Goal: Task Accomplishment & Management: Use online tool/utility

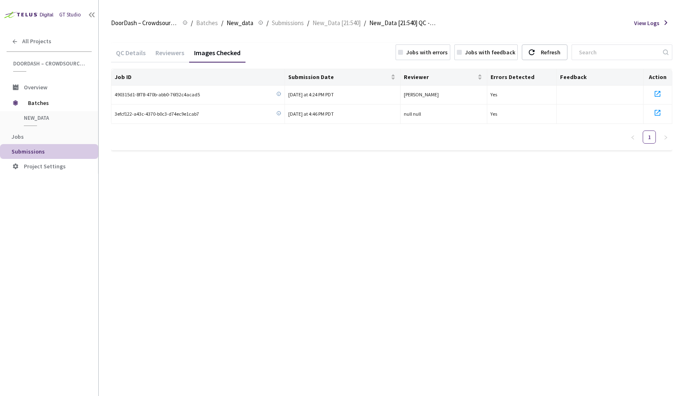
click at [160, 57] on div "Reviewers" at bounding box center [170, 56] width 39 height 14
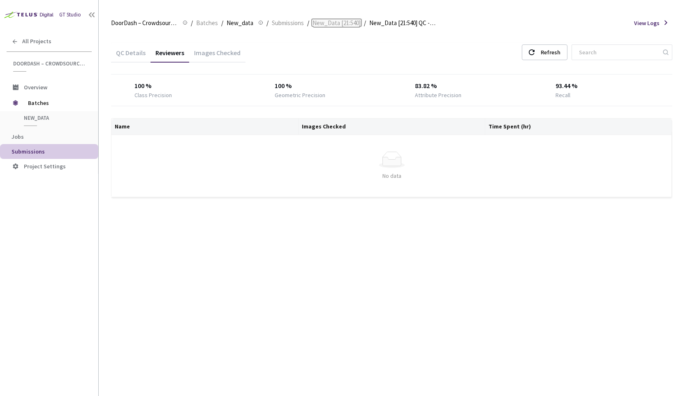
click at [337, 20] on span "New_Data [21:540]" at bounding box center [337, 23] width 48 height 10
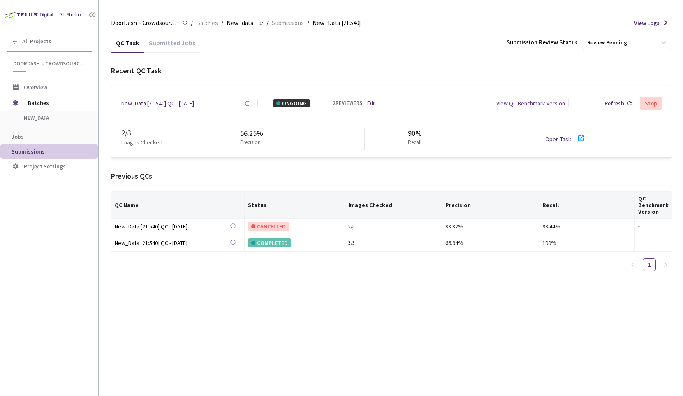
click at [557, 139] on link "Open Task" at bounding box center [558, 138] width 26 height 7
click at [190, 104] on div "New_Data [21:540] QC - [DATE]" at bounding box center [157, 103] width 73 height 8
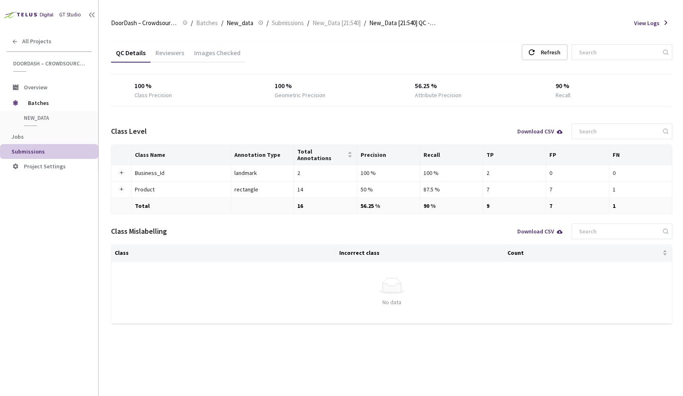
click at [215, 58] on div "Images Checked" at bounding box center [217, 56] width 56 height 14
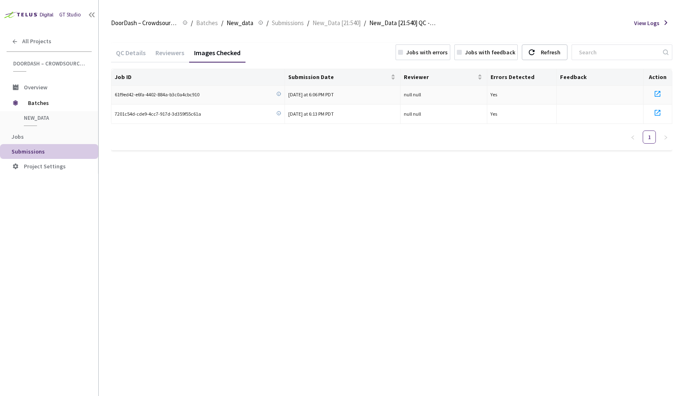
click at [658, 95] on icon at bounding box center [658, 94] width 10 height 10
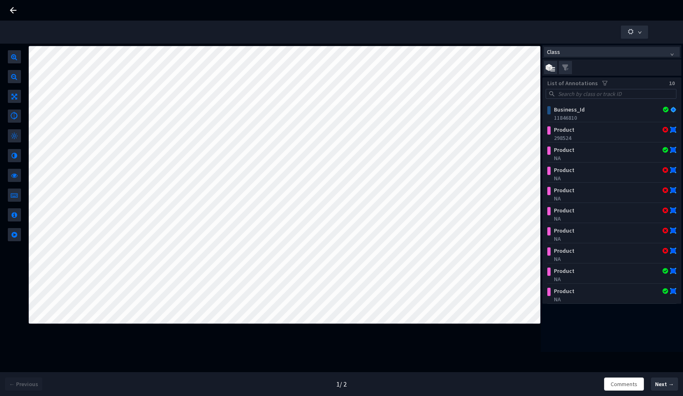
click at [9, 8] on icon at bounding box center [13, 10] width 10 height 10
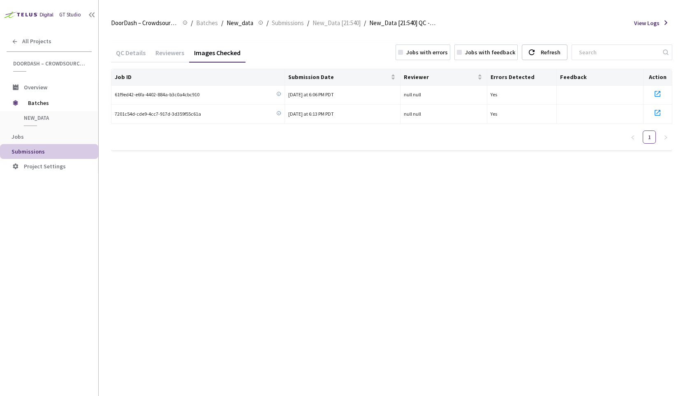
click at [167, 51] on div "Reviewers" at bounding box center [170, 56] width 39 height 14
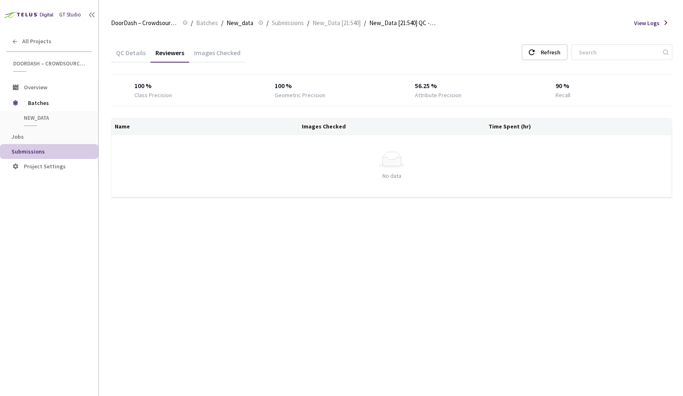
click at [134, 51] on div "QC Details" at bounding box center [130, 56] width 39 height 14
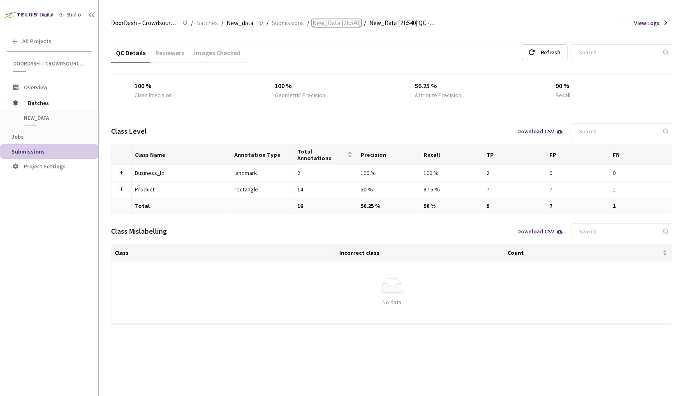
click at [342, 23] on span "New_Data [21:540]" at bounding box center [337, 23] width 48 height 10
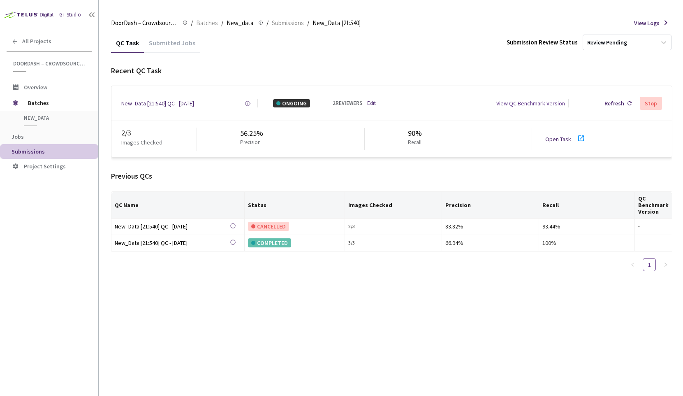
click at [343, 61] on div "QC Task Submitted Jobs Submission Review Status Review Pending Recent QC Task N…" at bounding box center [391, 155] width 561 height 245
click at [616, 104] on div "Refresh" at bounding box center [615, 103] width 20 height 8
click at [174, 46] on div "Submitted Jobs" at bounding box center [172, 46] width 56 height 14
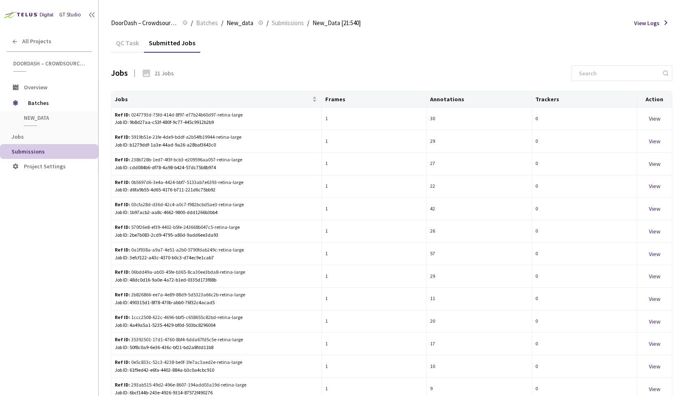
click at [129, 43] on div "QC Task" at bounding box center [127, 46] width 33 height 14
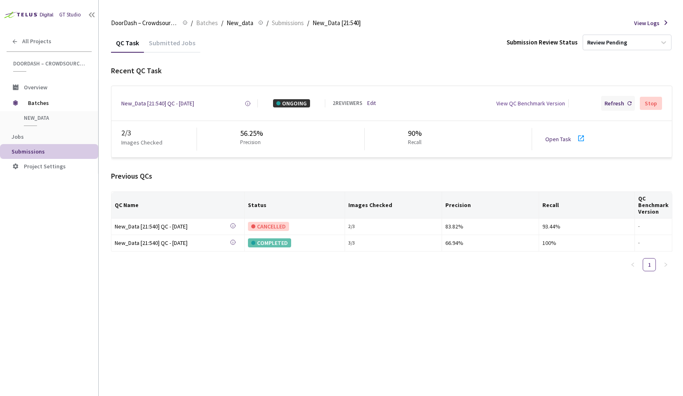
click at [628, 102] on icon at bounding box center [630, 103] width 4 height 4
click at [656, 105] on div "Stop" at bounding box center [651, 103] width 12 height 7
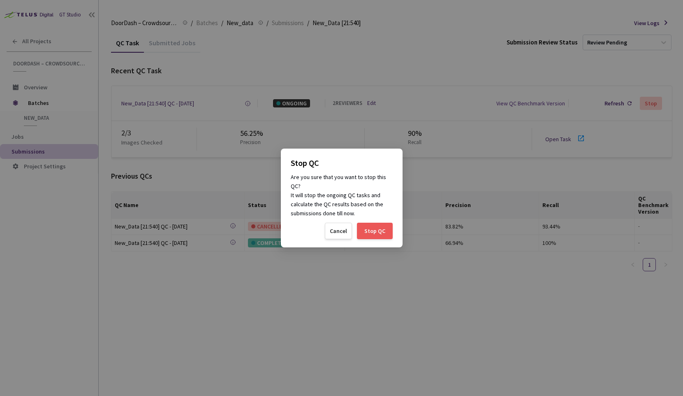
click at [376, 234] on div "Stop QC" at bounding box center [375, 231] width 36 height 16
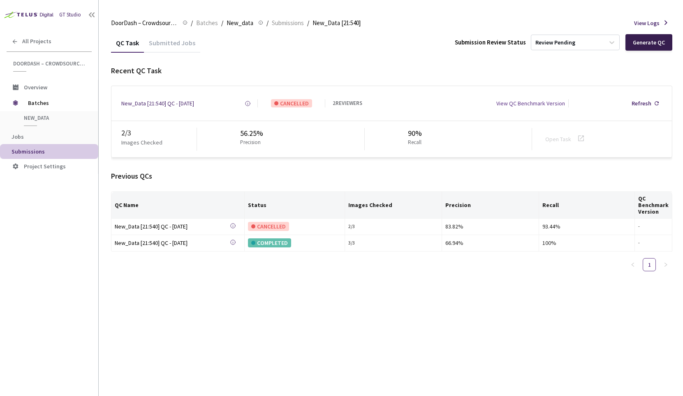
click at [651, 39] on div "Generate QC" at bounding box center [649, 42] width 32 height 7
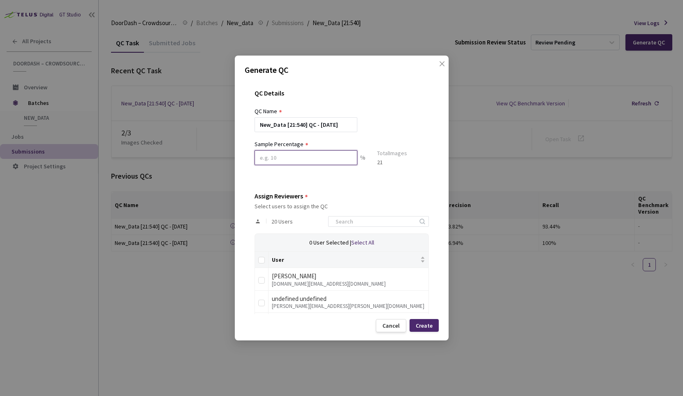
click at [297, 160] on input at bounding box center [306, 157] width 103 height 15
type input "50"
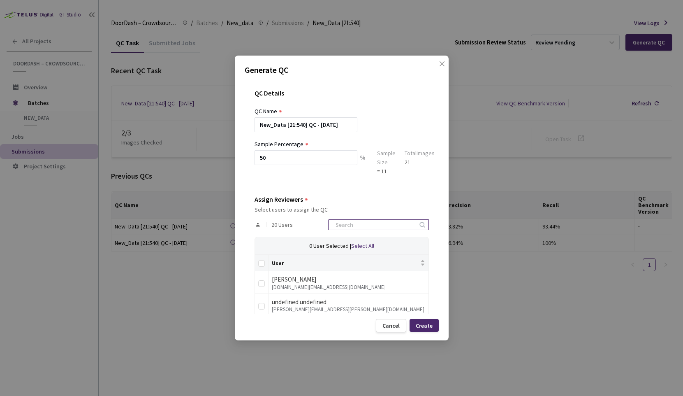
click at [348, 226] on input at bounding box center [375, 225] width 88 height 10
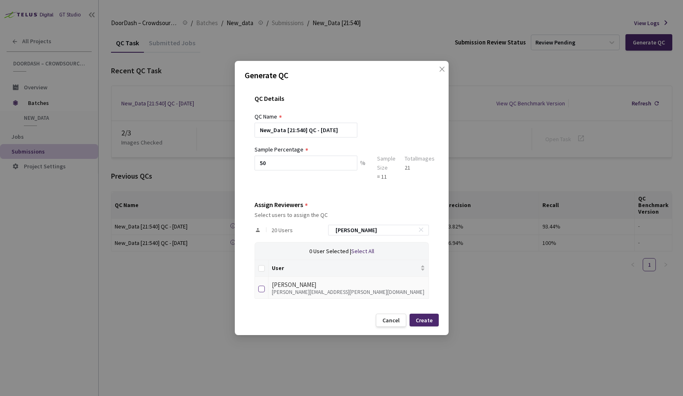
type input "[PERSON_NAME]"
click at [260, 289] on input "checkbox" at bounding box center [261, 288] width 7 height 7
checkbox input "true"
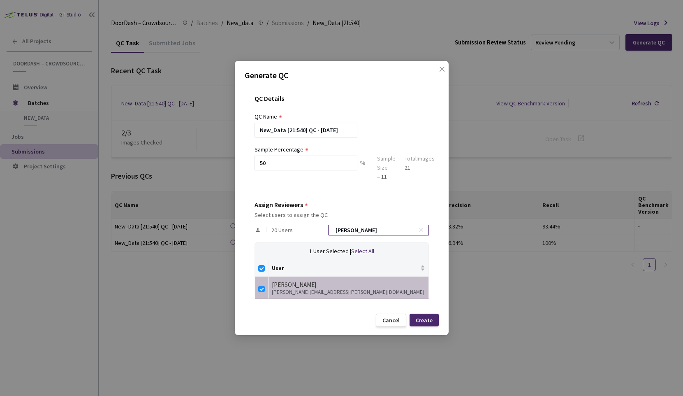
click at [363, 229] on input "[PERSON_NAME]" at bounding box center [375, 230] width 88 height 10
type input "s"
checkbox input "false"
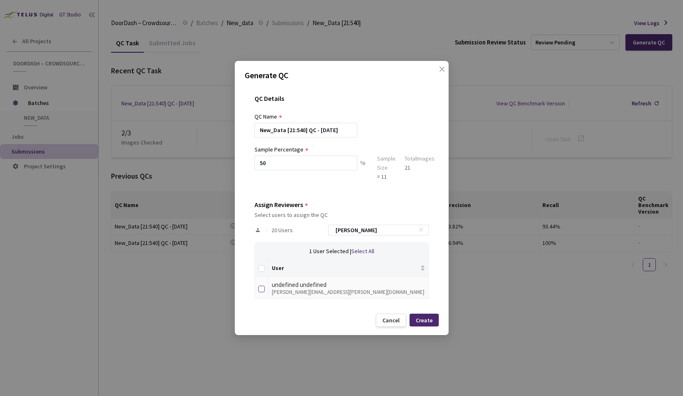
type input "[PERSON_NAME]"
click at [260, 287] on input "checkbox" at bounding box center [261, 288] width 7 height 7
checkbox input "true"
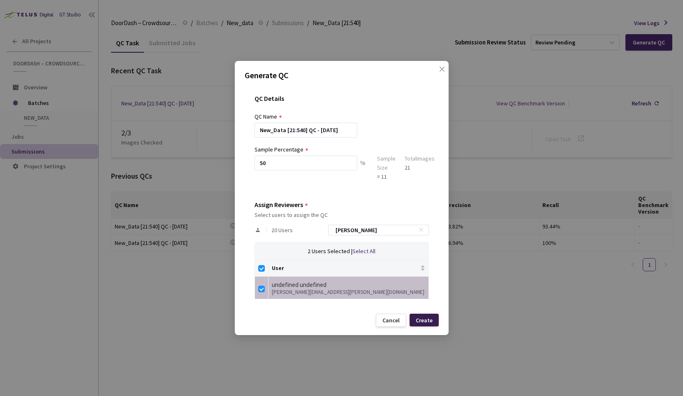
click at [409, 315] on div "Cancel Create" at bounding box center [342, 319] width 194 height 13
click at [417, 318] on div "Create" at bounding box center [424, 320] width 17 height 7
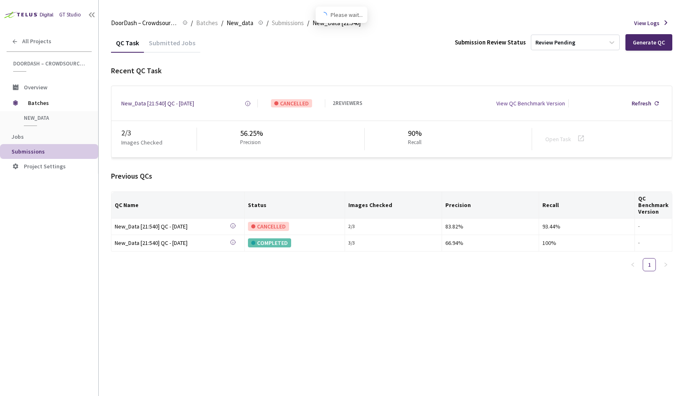
click at [401, 254] on div "QC Name Status Images Checked Precision Recall QC Benchmark Version New_Data [2…" at bounding box center [391, 234] width 561 height 86
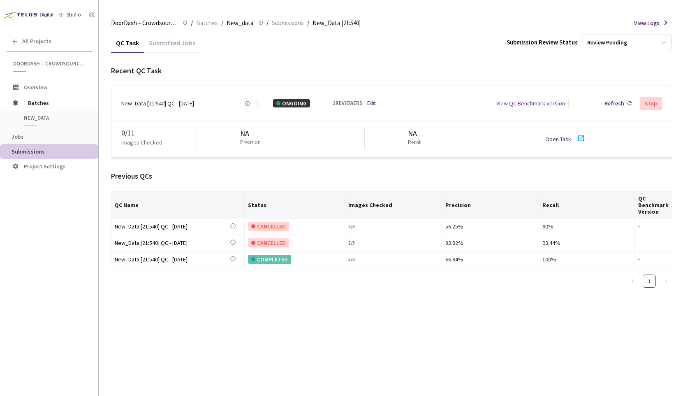
click at [564, 138] on link "Open Task" at bounding box center [558, 138] width 26 height 7
